Goal: Transaction & Acquisition: Obtain resource

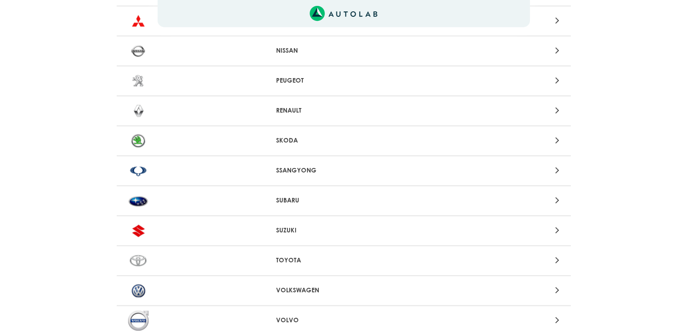
scroll to position [804, 0]
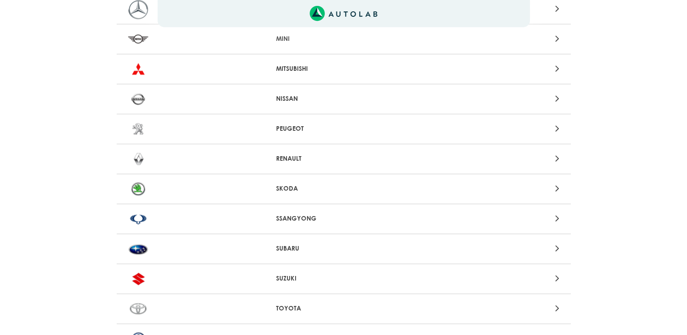
click at [293, 98] on p "NISSAN" at bounding box center [343, 99] width 135 height 10
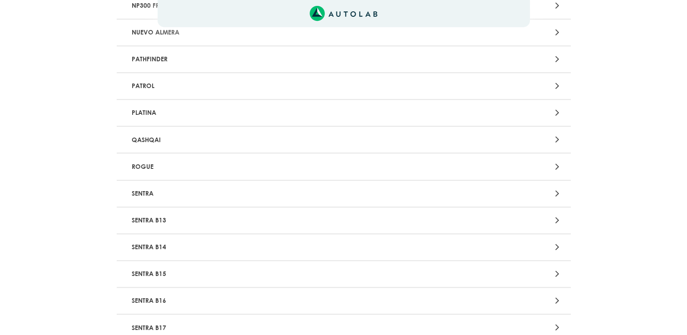
scroll to position [726, 0]
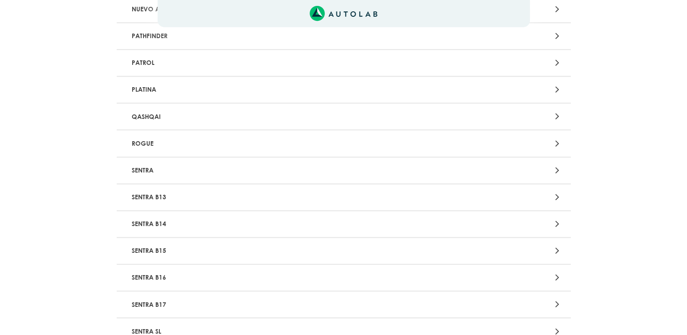
click at [154, 298] on p "SENTRA B17" at bounding box center [269, 304] width 283 height 17
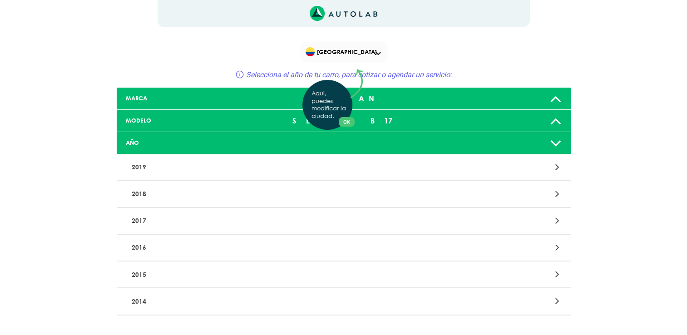
click at [555, 193] on div "Aquí, puedes modificar la ciudad. OK .aex,.bex{fill:none!important;stroke:#50c4…" at bounding box center [343, 167] width 687 height 335
click at [555, 194] on icon at bounding box center [557, 194] width 4 height 12
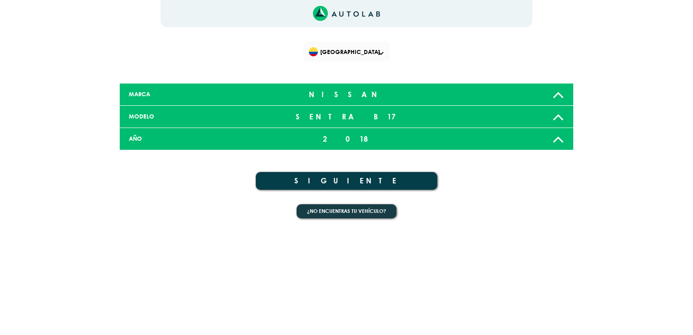
click at [353, 179] on button "SIGUIENTE" at bounding box center [347, 181] width 182 height 18
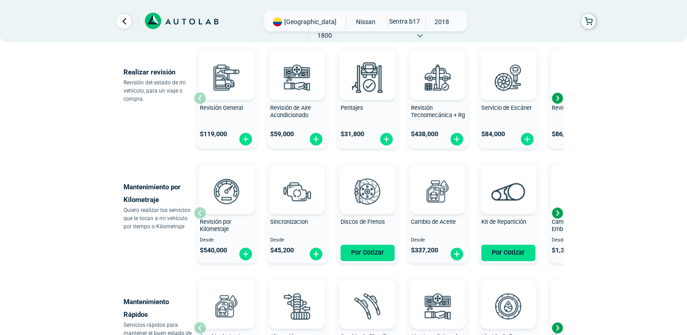
scroll to position [330, 0]
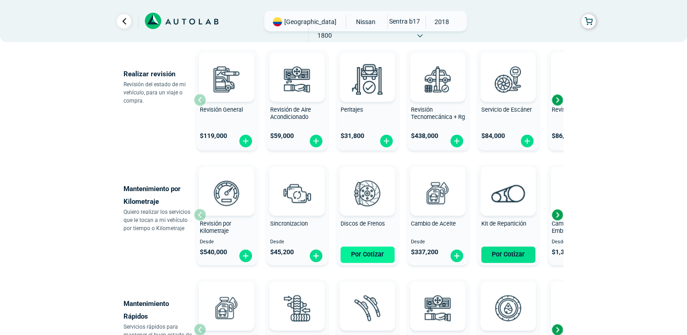
click at [358, 251] on button "Por Cotizar" at bounding box center [367, 254] width 54 height 16
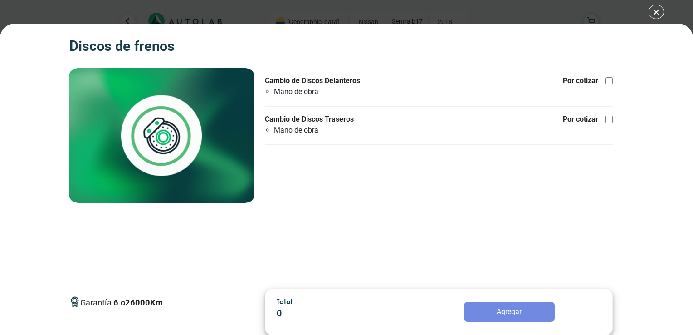
click at [607, 79] on div at bounding box center [609, 80] width 7 height 7
click at [607, 79] on input "Cambio de Discos Delanteros Mano de obra Por cotizar" at bounding box center [609, 80] width 7 height 7
checkbox input "true"
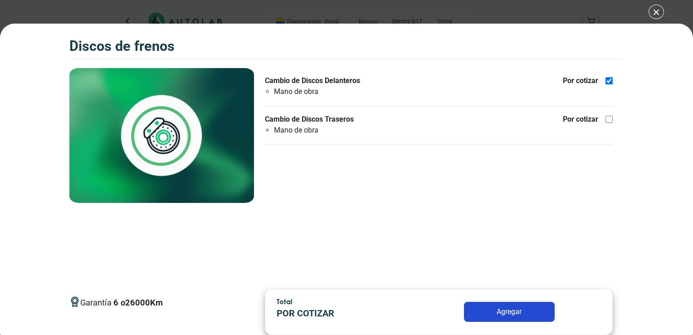
click at [610, 121] on div at bounding box center [609, 119] width 7 height 7
click at [610, 121] on input "Cambio de Discos Traseros Mano de obra Por cotizar" at bounding box center [609, 119] width 7 height 7
checkbox input "true"
click at [507, 318] on button "Agregar" at bounding box center [509, 312] width 91 height 20
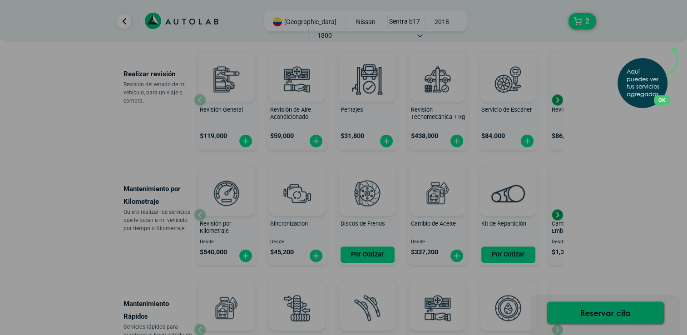
click at [667, 98] on button "OK" at bounding box center [661, 100] width 16 height 10
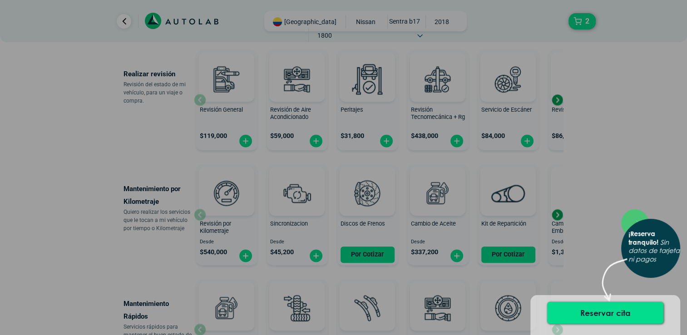
click at [625, 126] on div "× ¡Reserva tranquilo! Sin datos de tarjeta ni pagos" at bounding box center [343, 167] width 687 height 335
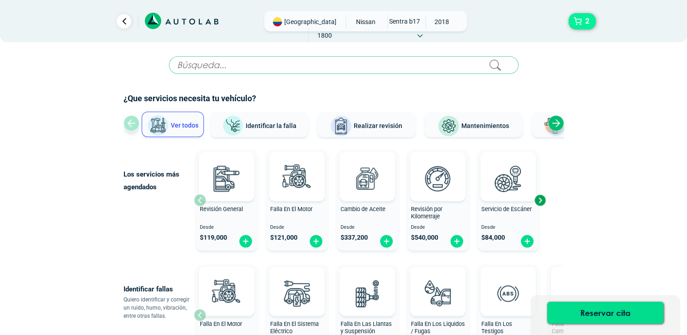
click at [574, 18] on button "2" at bounding box center [581, 21] width 27 height 16
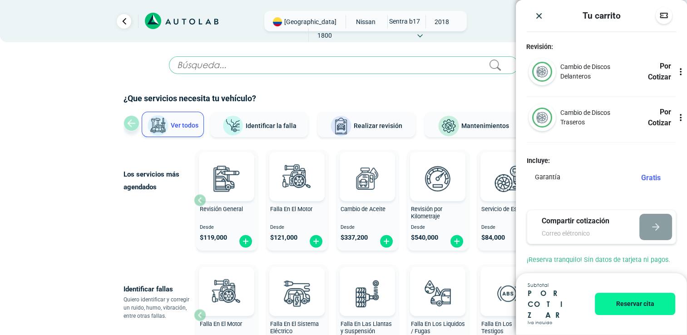
click at [581, 235] on input "email" at bounding box center [581, 234] width 81 height 10
type input "[EMAIL_ADDRESS][DOMAIN_NAME]"
click at [657, 228] on icon "button" at bounding box center [656, 227] width 3 height 6
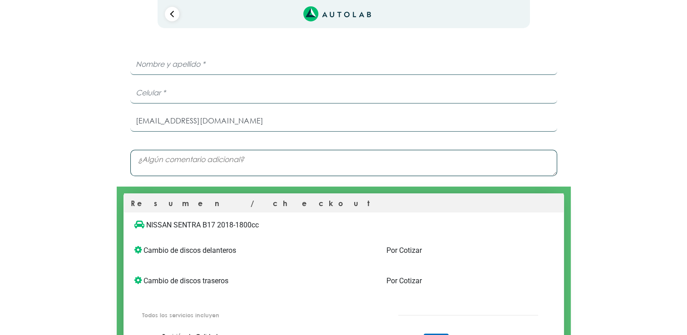
click at [200, 68] on input "text" at bounding box center [343, 64] width 427 height 22
type input "[PERSON_NAME]"
click at [187, 90] on input "number" at bounding box center [343, 93] width 427 height 22
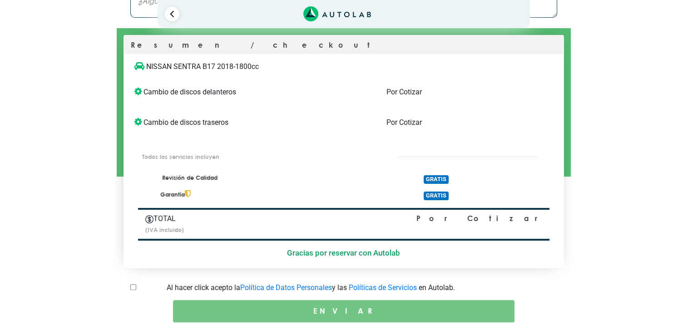
scroll to position [162, 0]
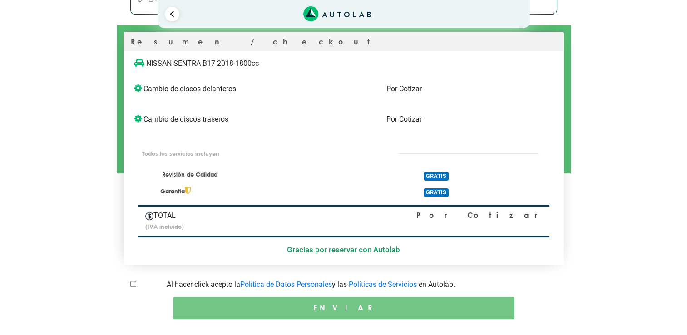
type input "3053371983"
click at [133, 282] on input "checkbox" at bounding box center [133, 284] width 6 height 6
checkbox input "true"
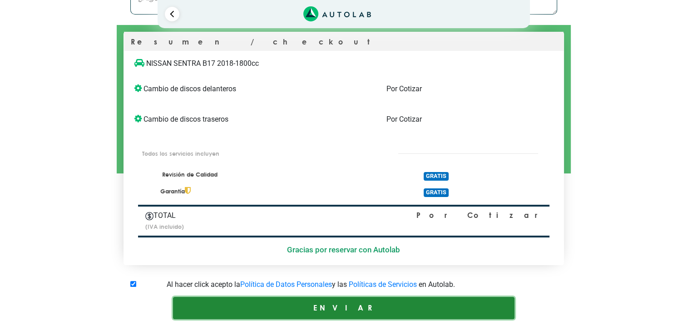
click at [314, 311] on button "ENVIAR" at bounding box center [343, 308] width 341 height 22
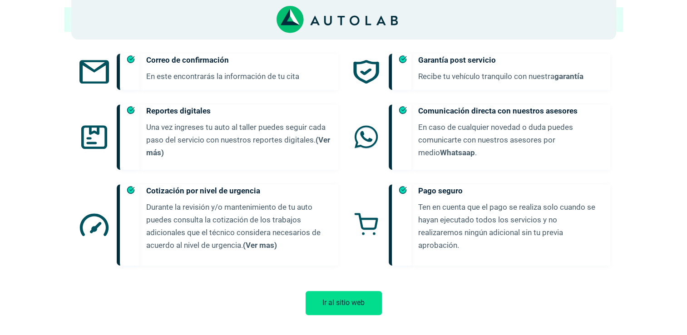
scroll to position [446, 0]
click at [354, 293] on button "Ir al sitio web" at bounding box center [343, 302] width 76 height 24
